Goal: Communication & Community: Answer question/provide support

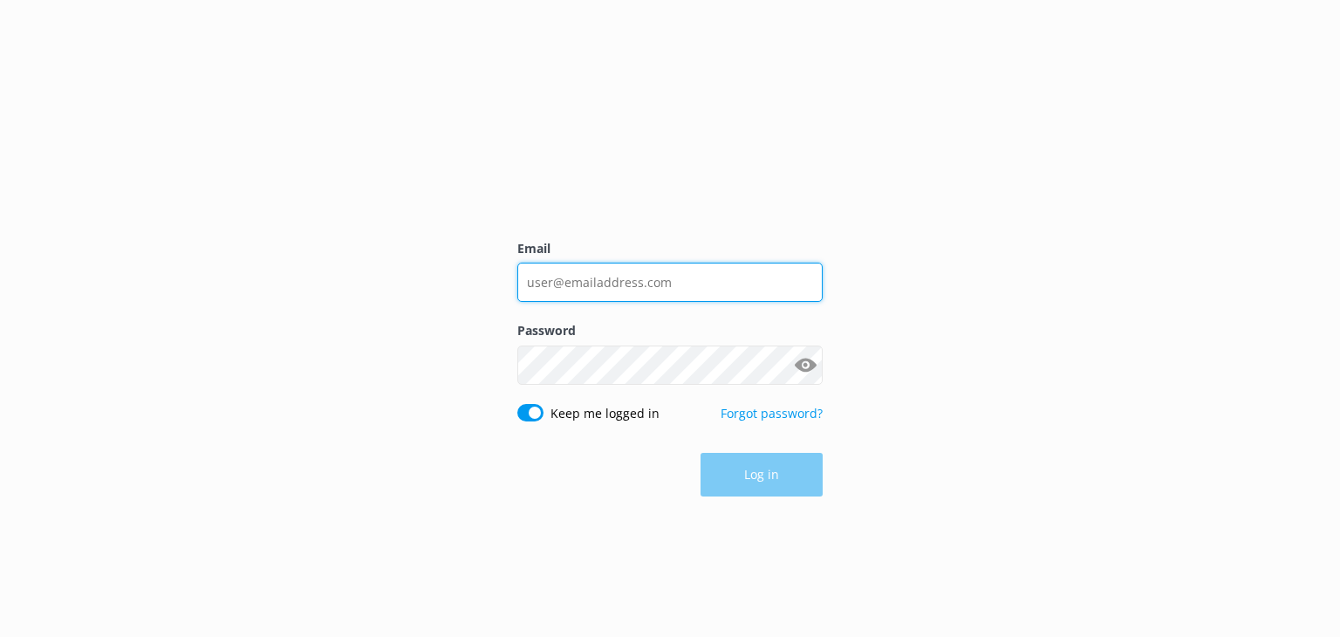
type input "[EMAIL_ADDRESS][DOMAIN_NAME]"
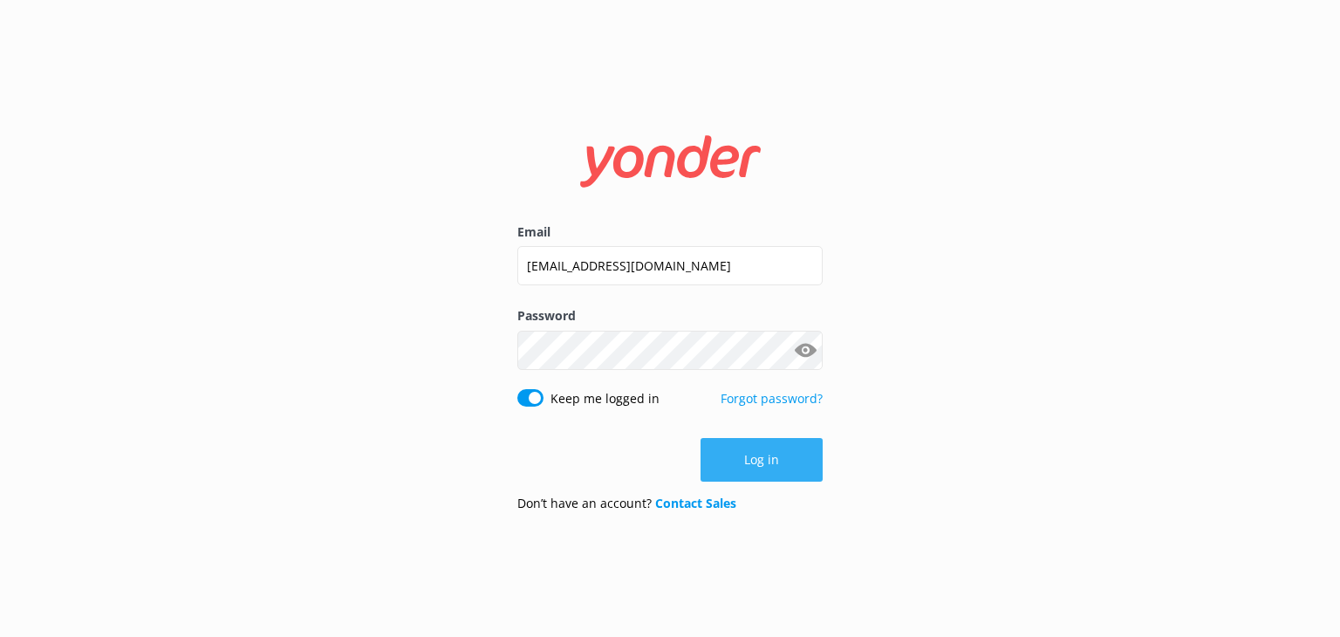
click at [762, 456] on button "Log in" at bounding box center [762, 460] width 122 height 44
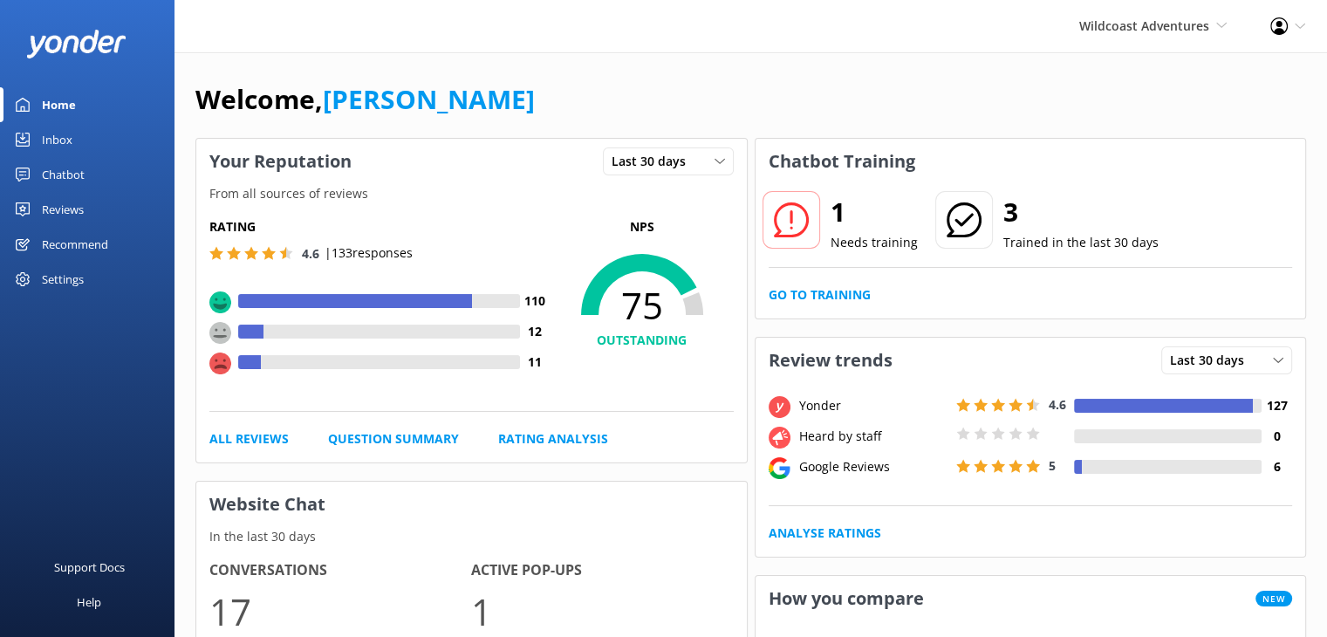
click at [80, 201] on div "Reviews" at bounding box center [63, 209] width 42 height 35
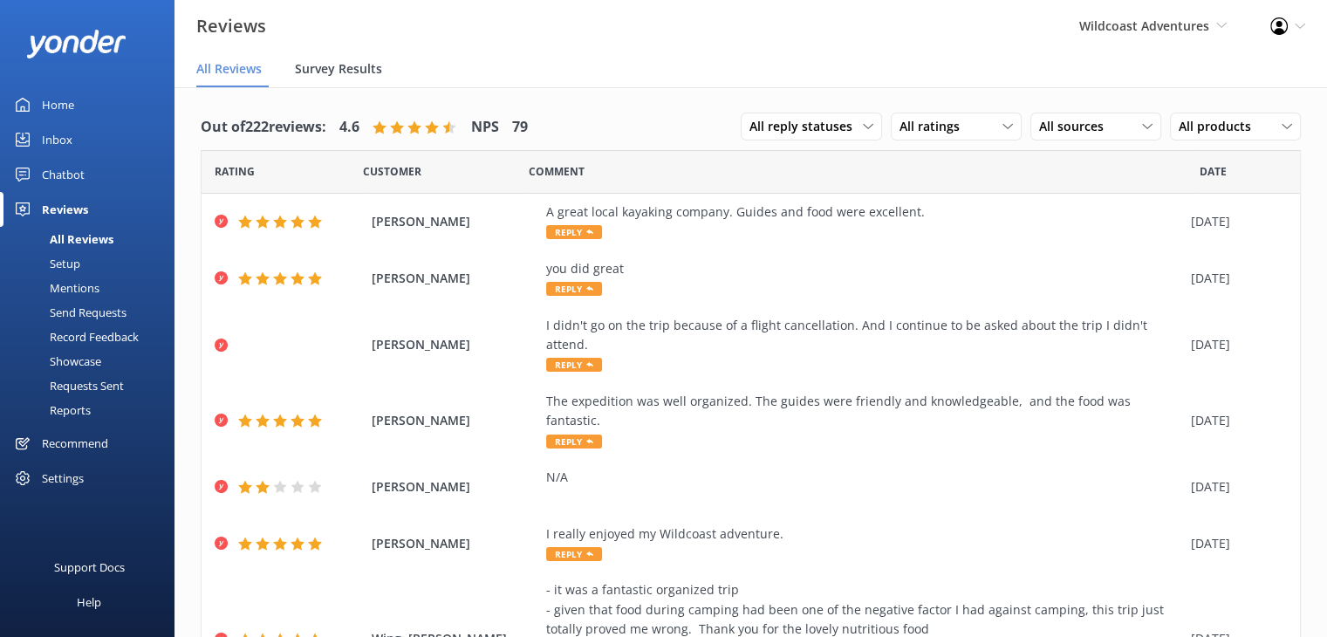
click at [352, 71] on span "Survey Results" at bounding box center [338, 68] width 87 height 17
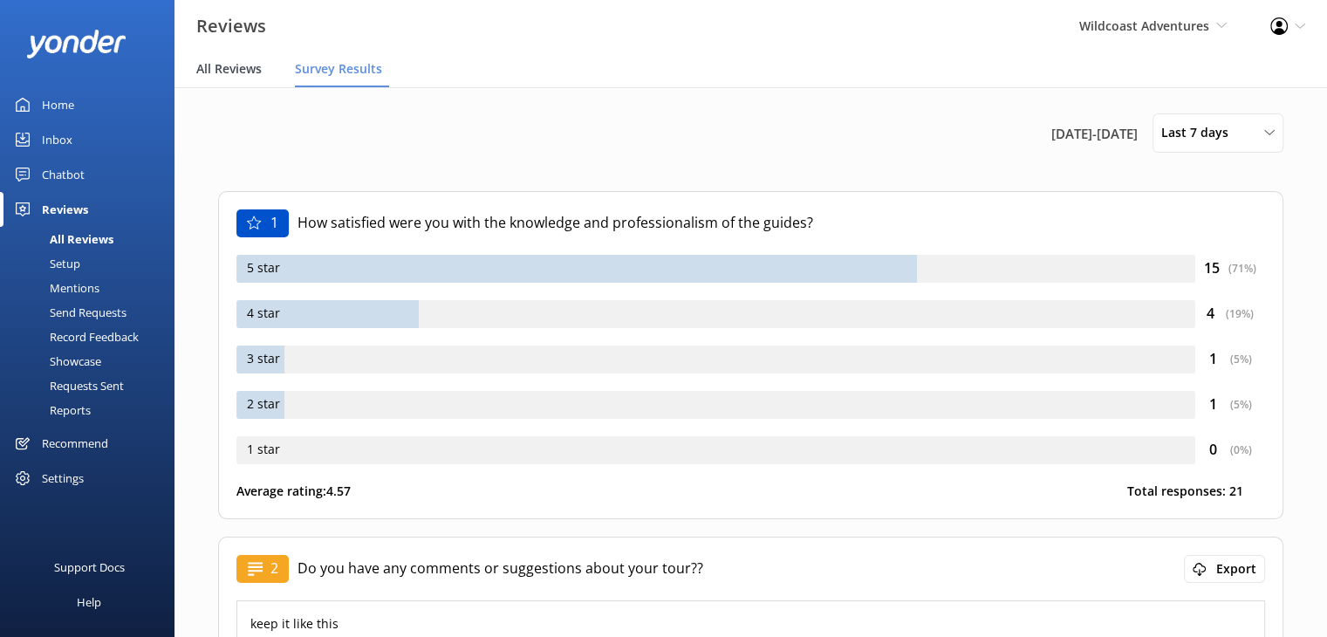
click at [237, 70] on span "All Reviews" at bounding box center [228, 68] width 65 height 17
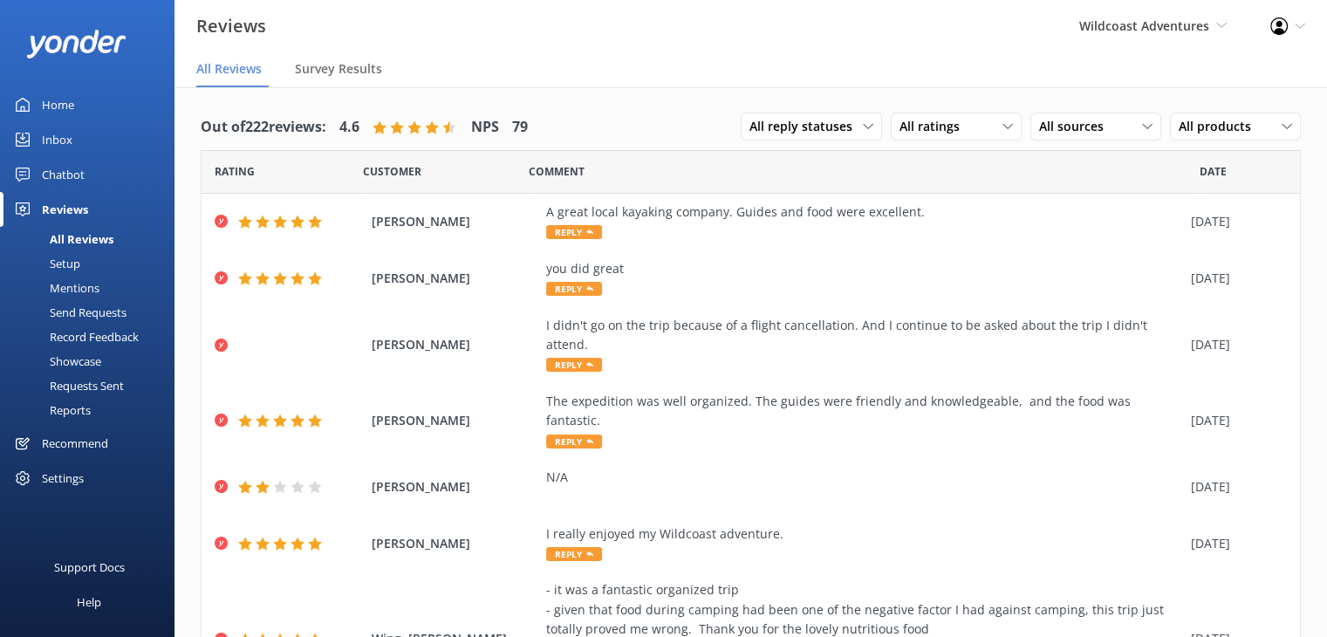
click at [83, 388] on div "Requests Sent" at bounding box center [66, 385] width 113 height 24
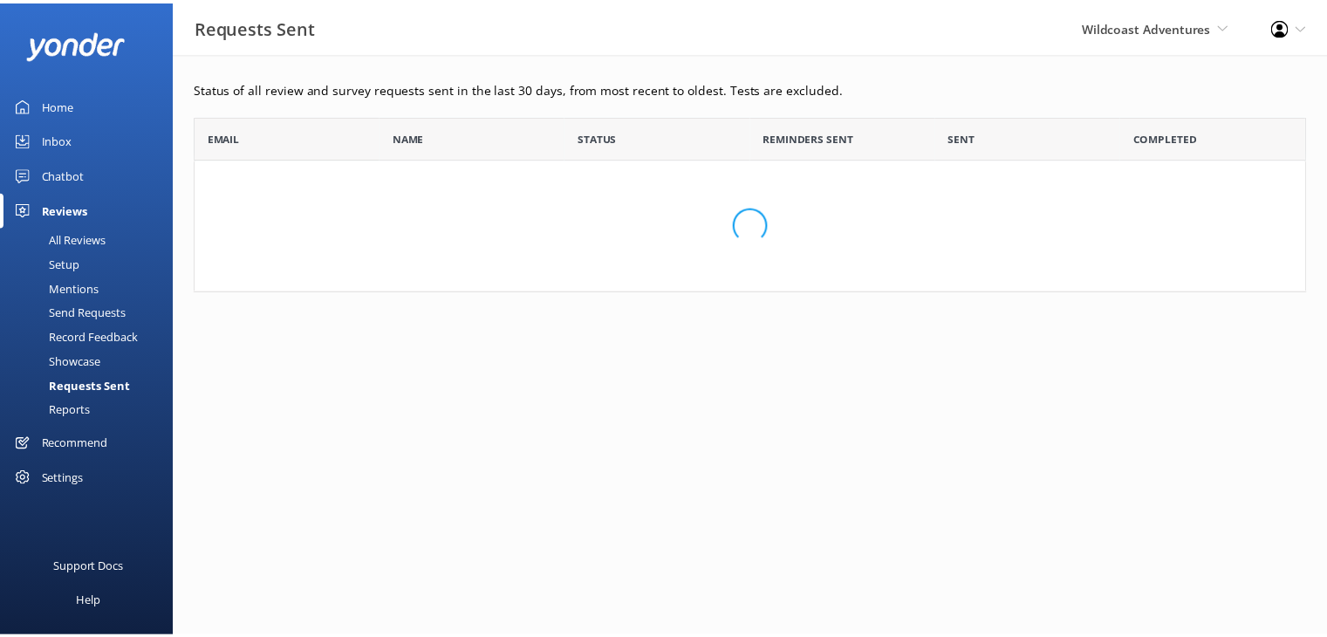
scroll to position [468, 1097]
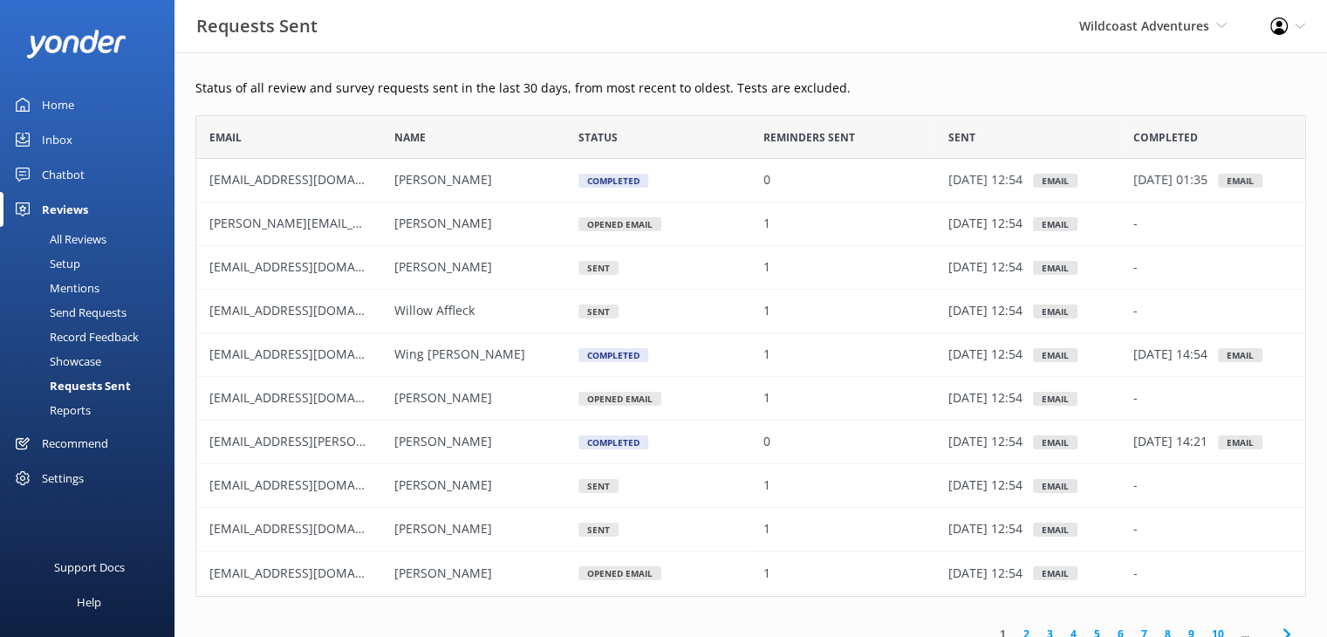
scroll to position [468, 1097]
click at [72, 212] on div "Reviews" at bounding box center [65, 209] width 46 height 35
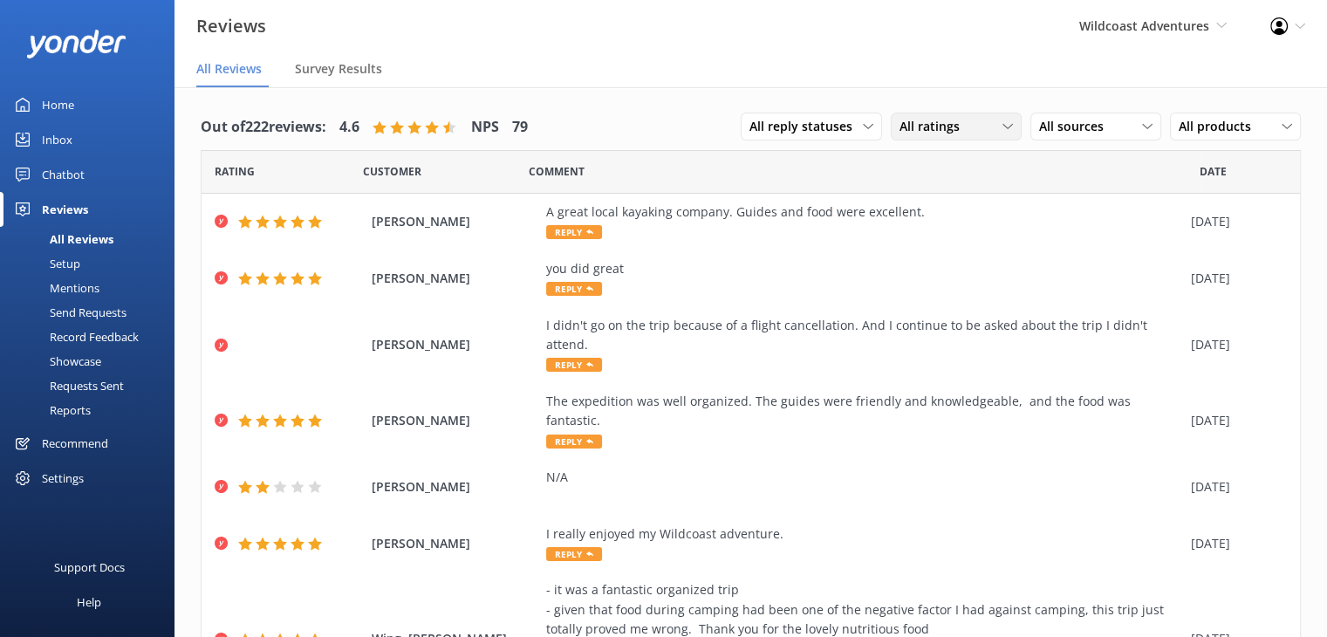
click at [952, 128] on span "All ratings" at bounding box center [934, 126] width 71 height 19
click at [934, 273] on div "Detractors" at bounding box center [956, 268] width 80 height 17
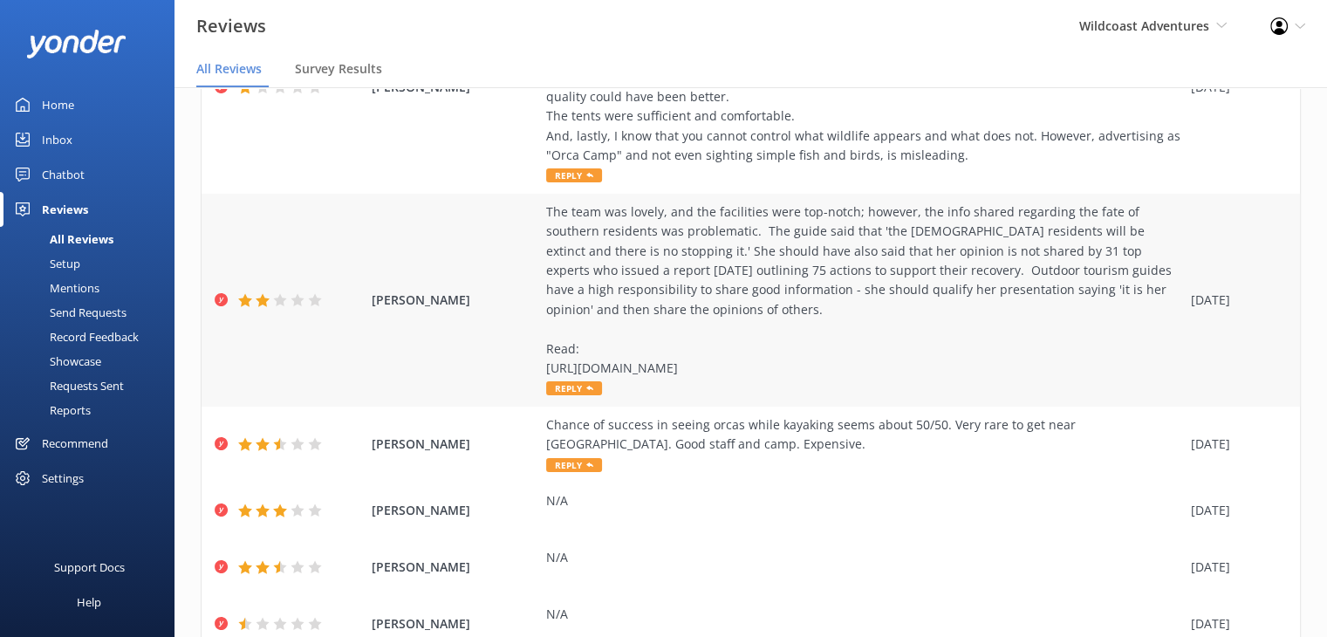
scroll to position [349, 0]
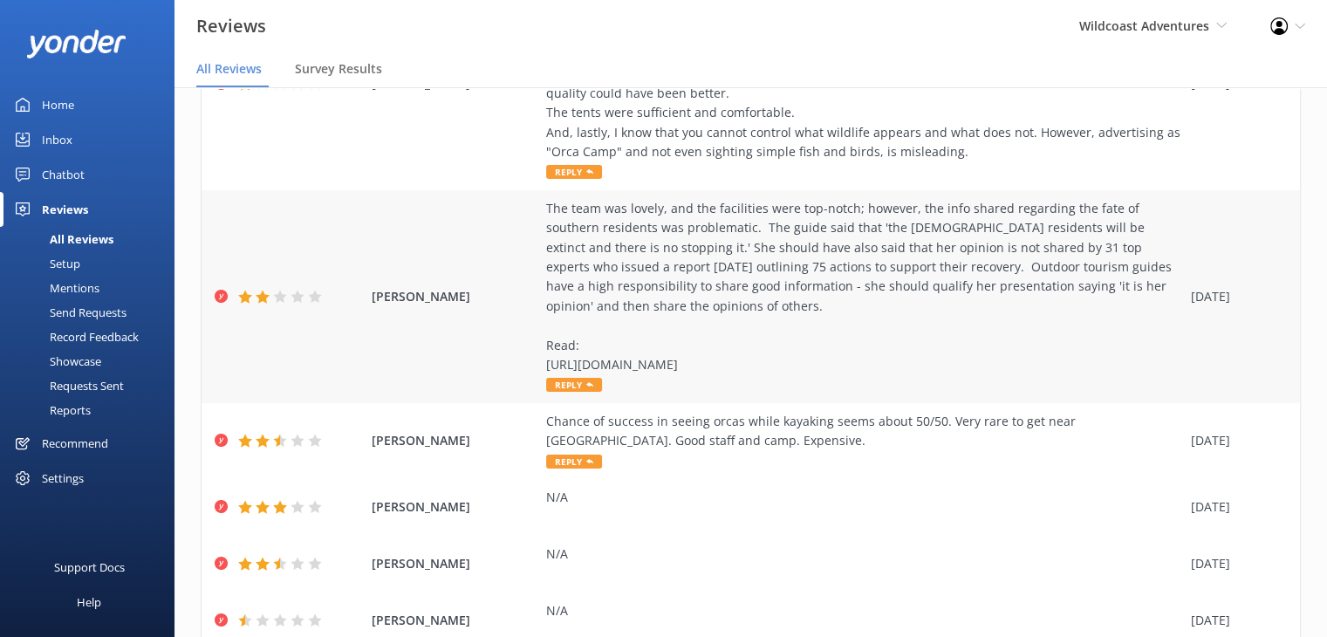
click at [806, 249] on div "The team was lovely, and the facilities were top-notch; however, the info share…" at bounding box center [864, 287] width 636 height 176
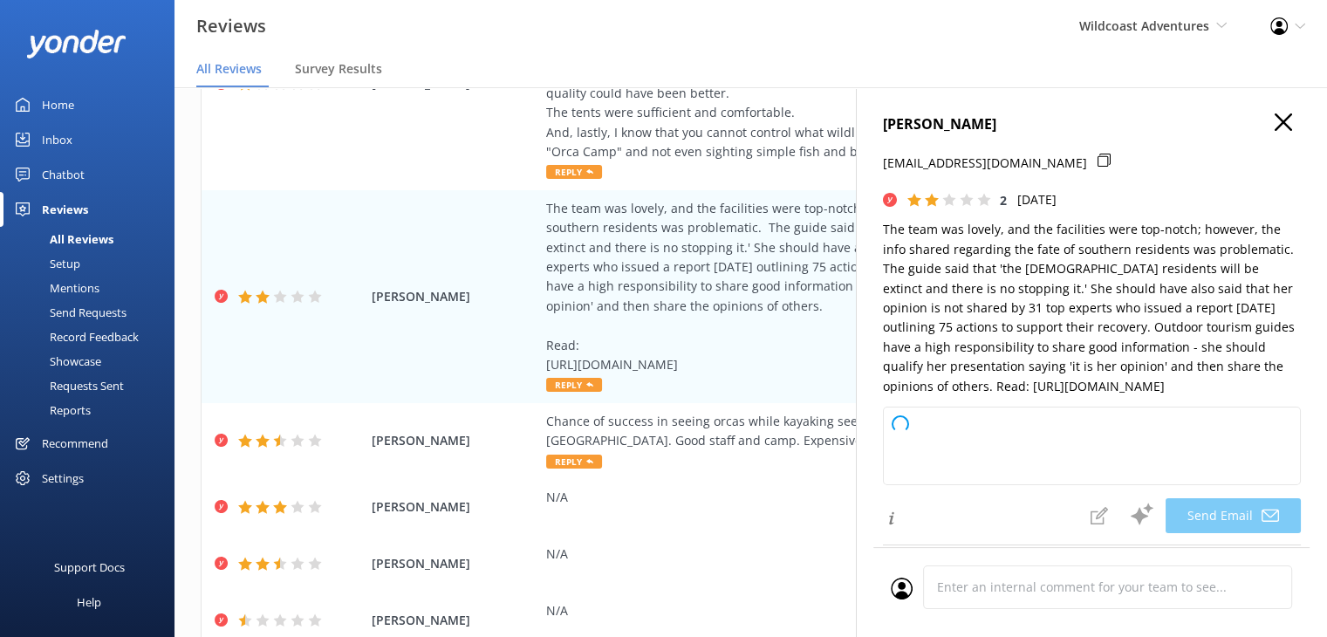
type textarea "Dear Nicole, Thank you for your thoughtful feedback and for highlighting the im…"
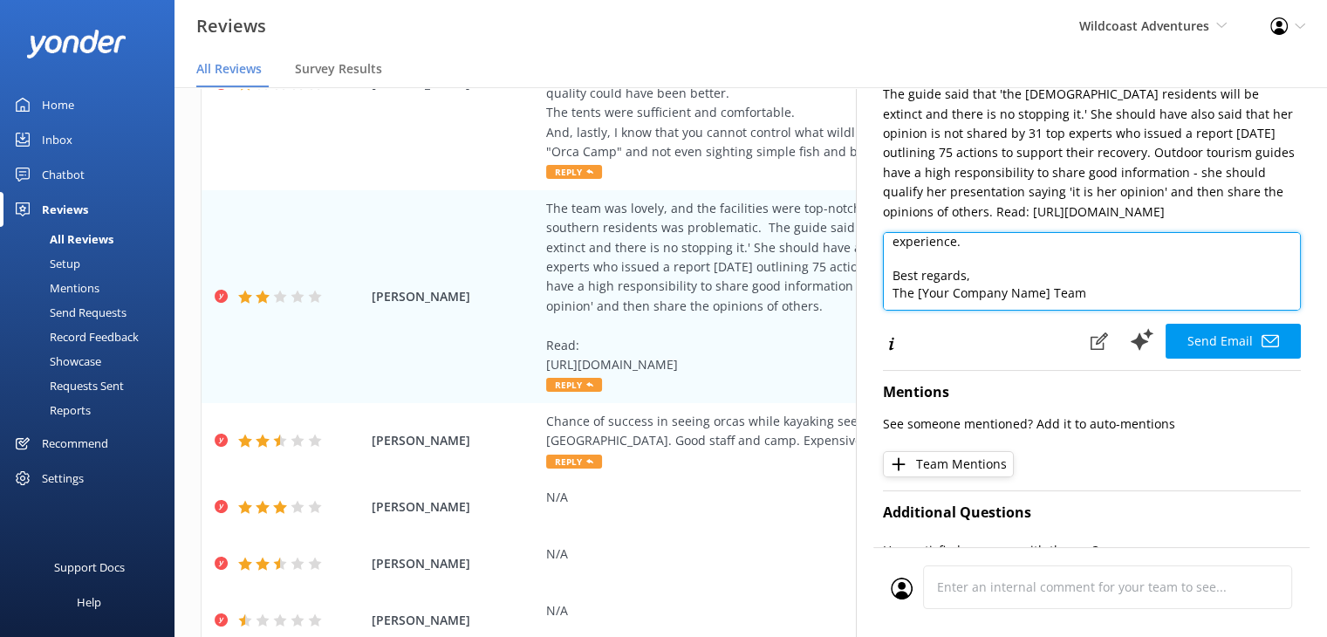
scroll to position [262, 0]
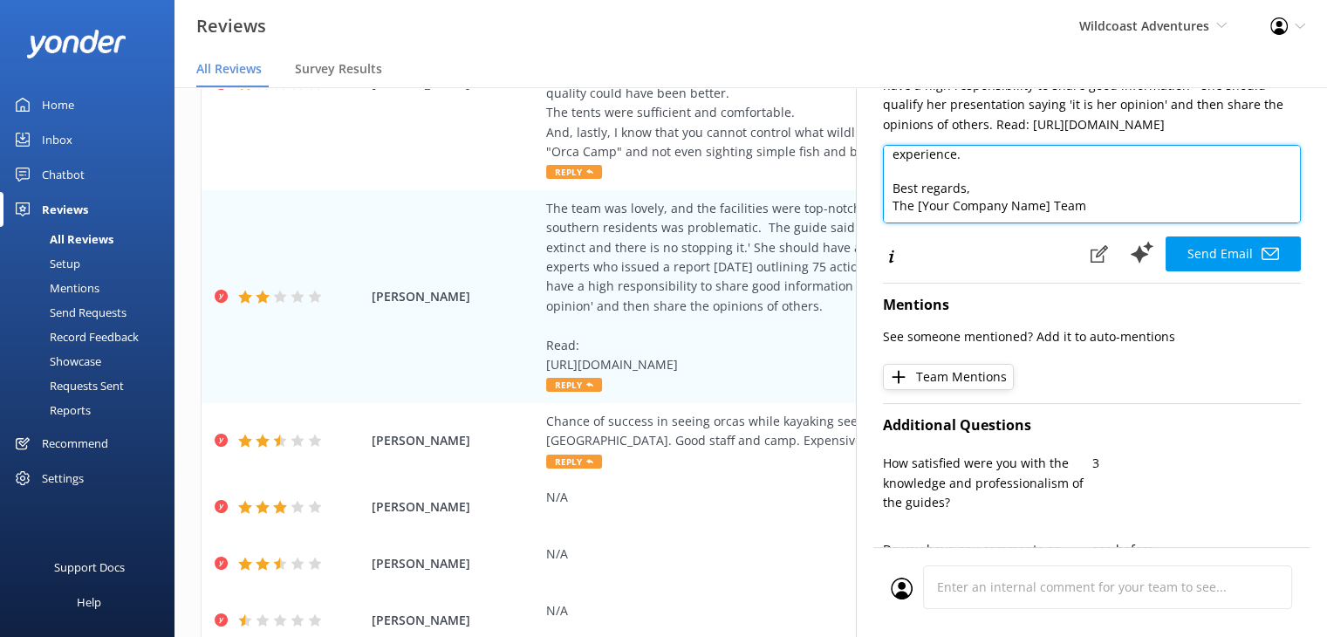
drag, startPoint x: 892, startPoint y: 287, endPoint x: 1113, endPoint y: 238, distance: 226.1
click at [1113, 223] on textarea "Dear Nicole, Thank you for your thoughtful feedback and for highlighting the im…" at bounding box center [1092, 184] width 418 height 79
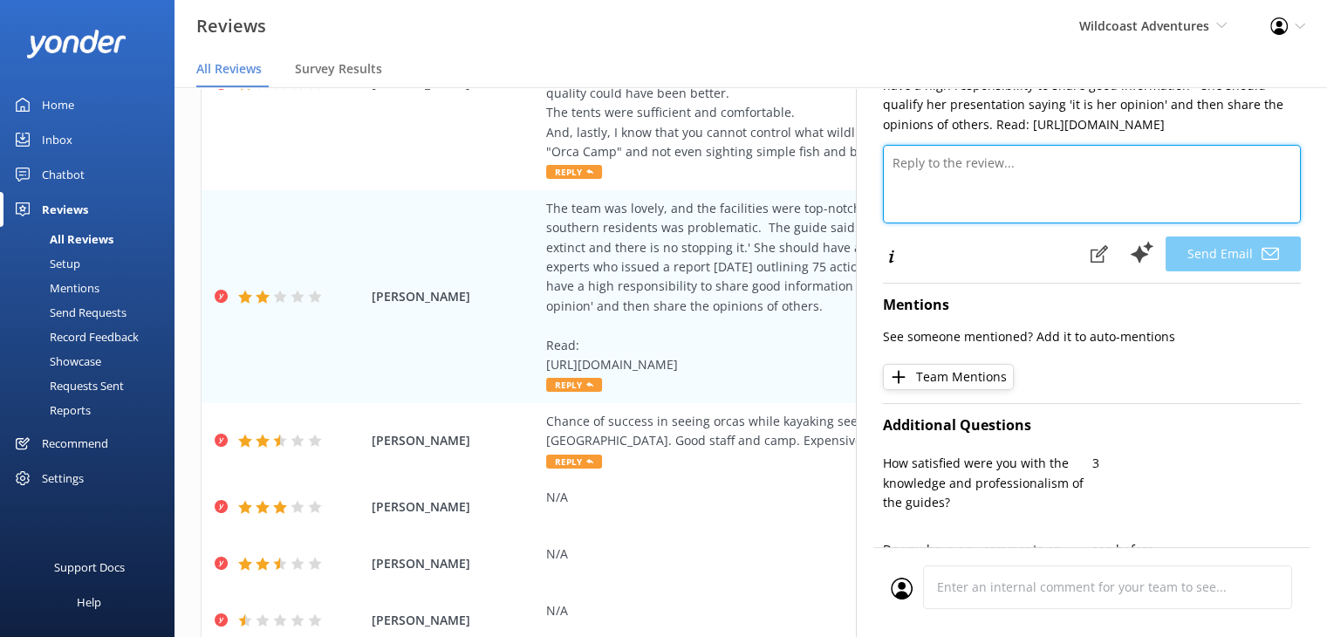
scroll to position [0, 0]
